Goal: Transaction & Acquisition: Subscribe to service/newsletter

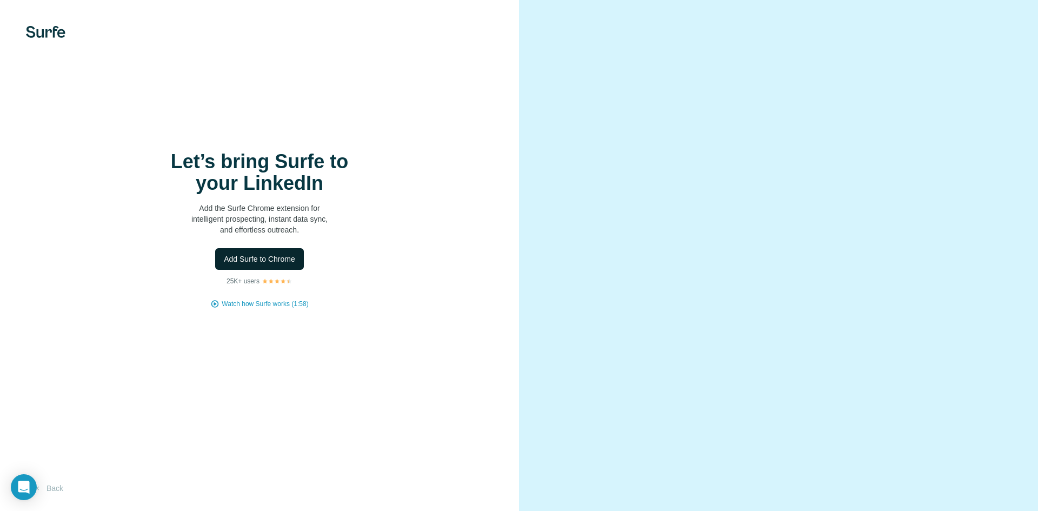
click at [280, 262] on span "Add Surfe to Chrome" at bounding box center [259, 259] width 71 height 11
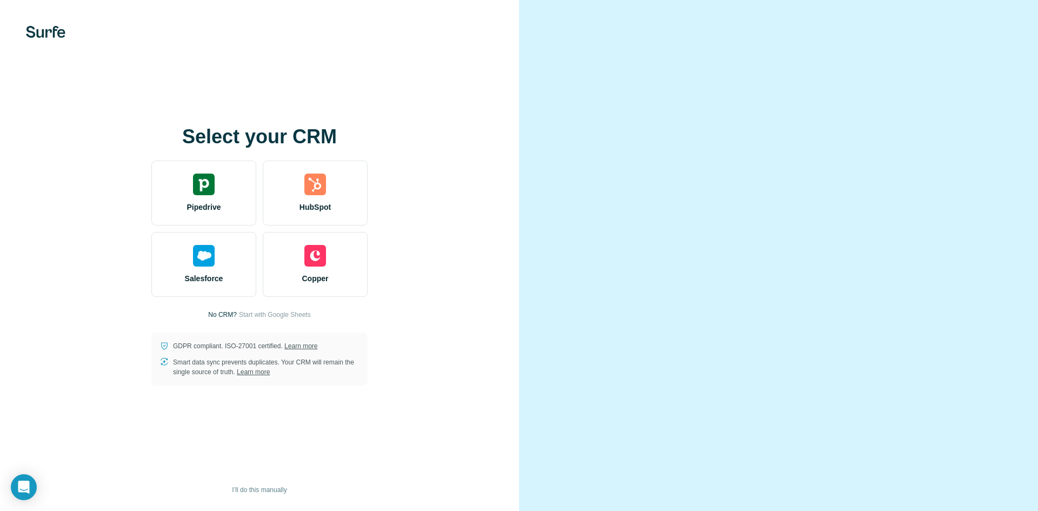
click at [508, 95] on div "Select your CRM Pipedrive HubSpot Salesforce Copper No CRM? Start with Google S…" at bounding box center [259, 255] width 519 height 511
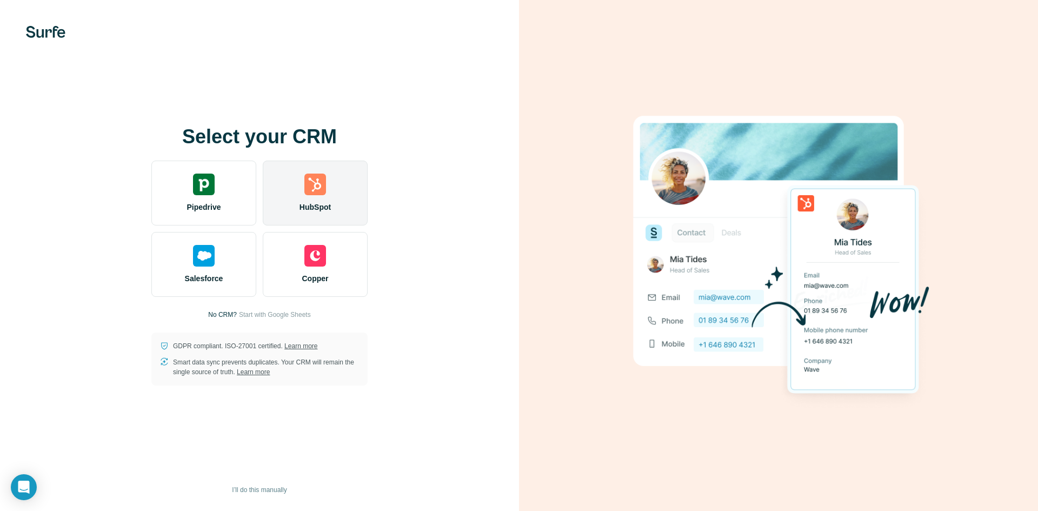
click at [331, 200] on div "HubSpot" at bounding box center [315, 193] width 105 height 65
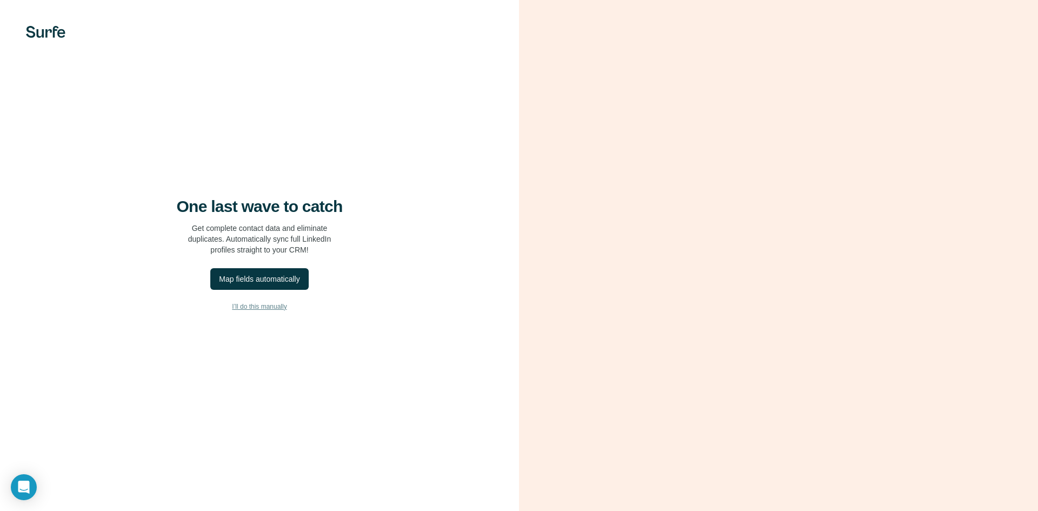
click at [277, 310] on span "I’ll do this manually" at bounding box center [259, 307] width 55 height 10
